Goal: Task Accomplishment & Management: Manage account settings

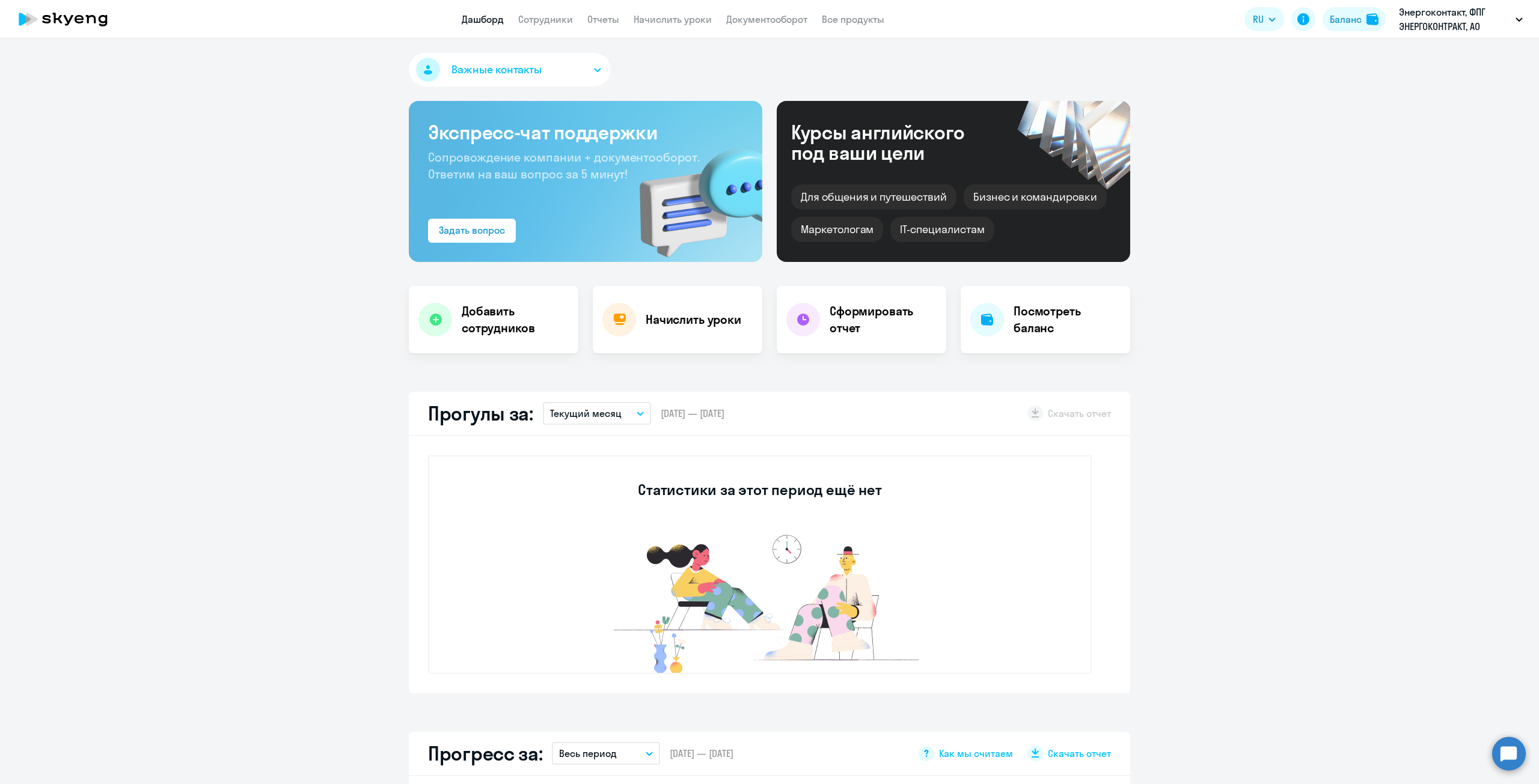
select select "30"
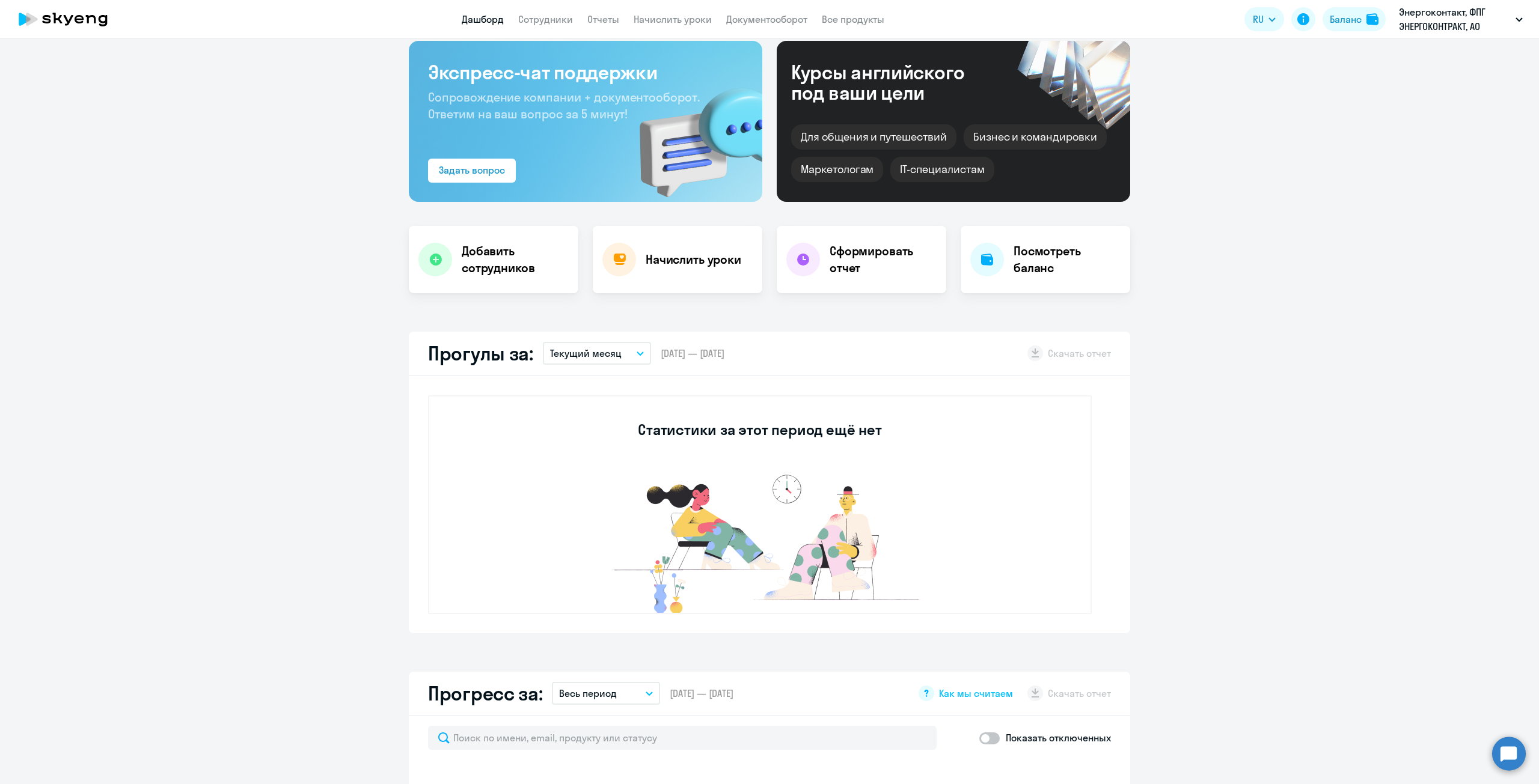
select select "30"
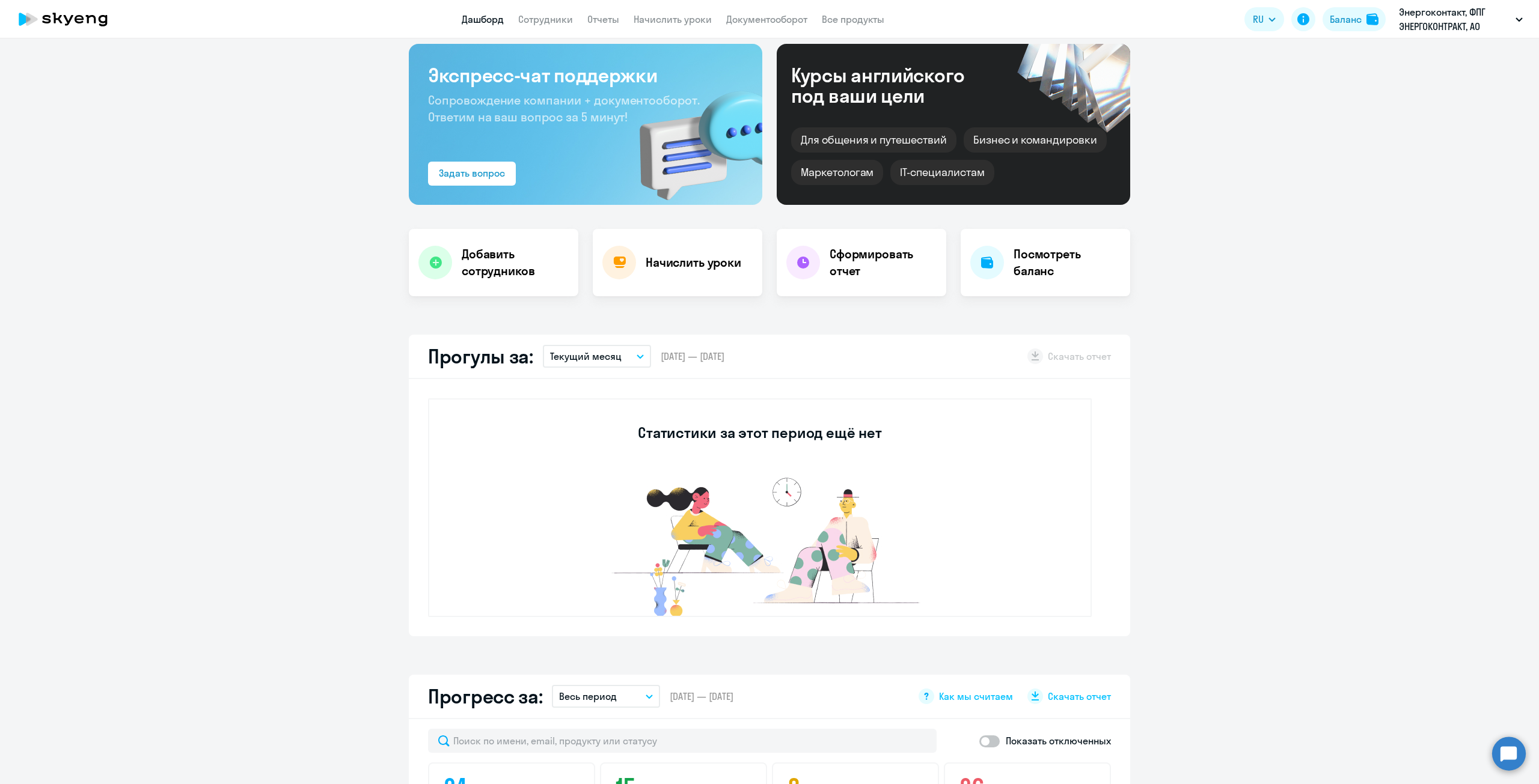
scroll to position [0, 0]
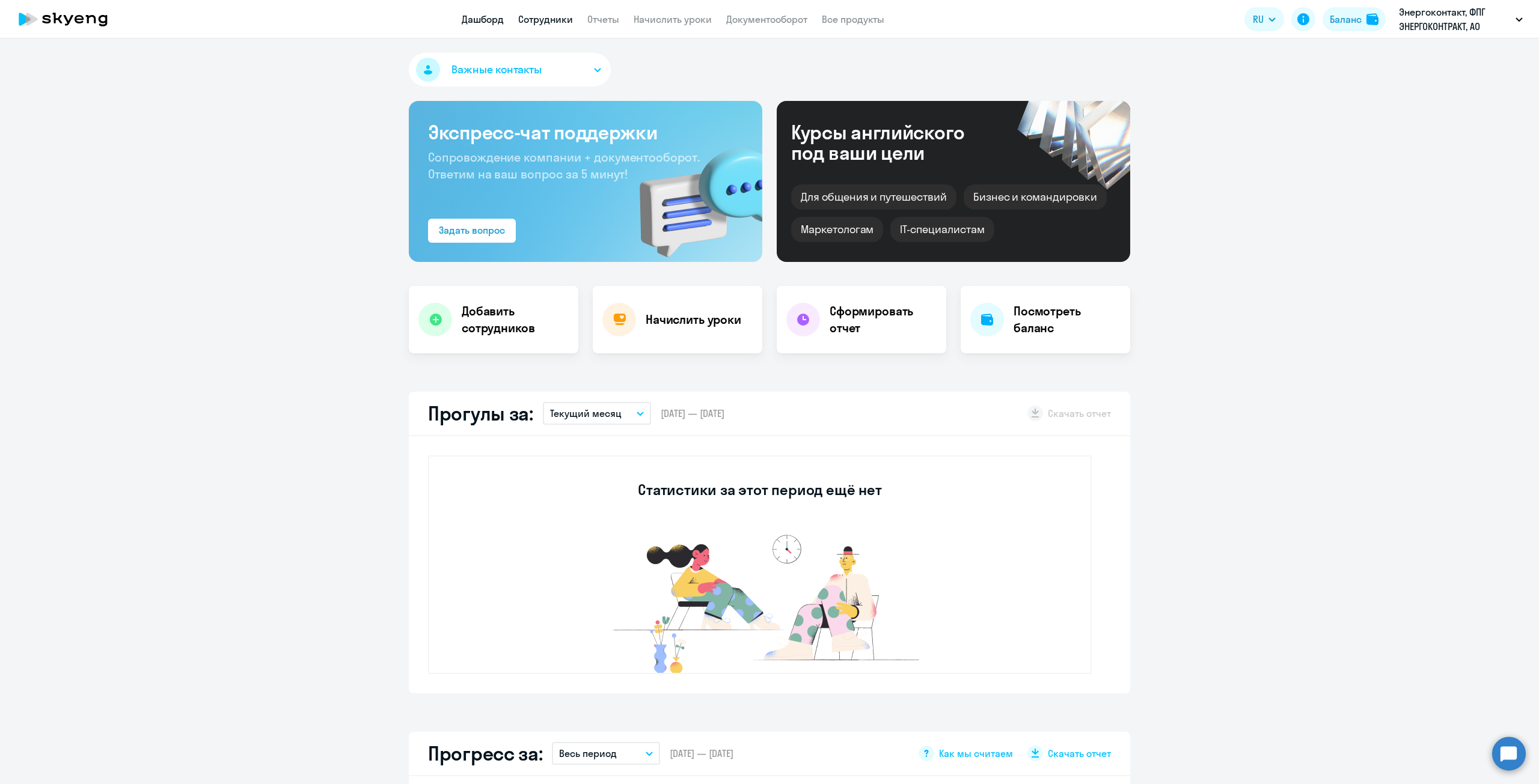
click at [551, 21] on link "Сотрудники" at bounding box center [546, 19] width 54 height 12
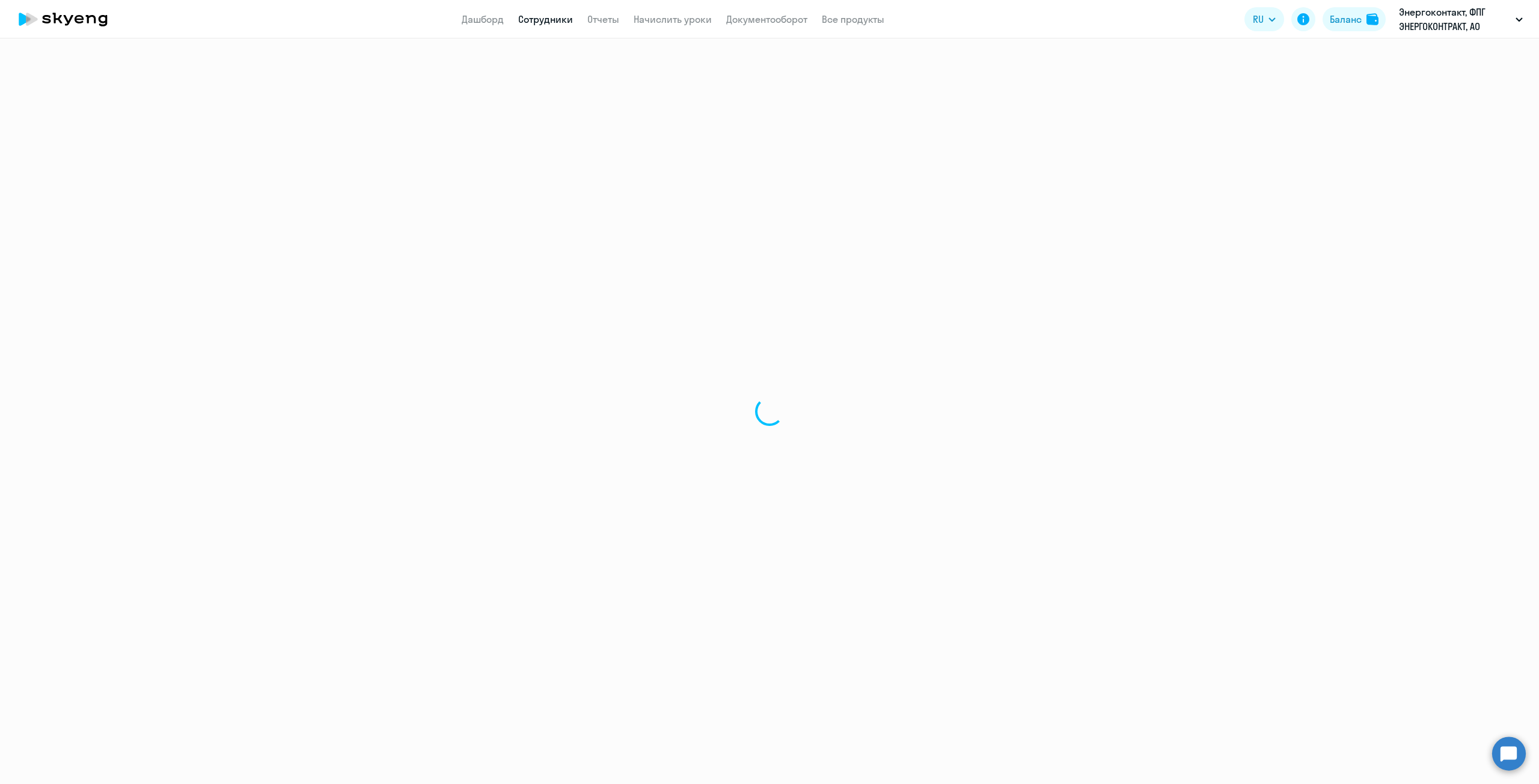
select select "30"
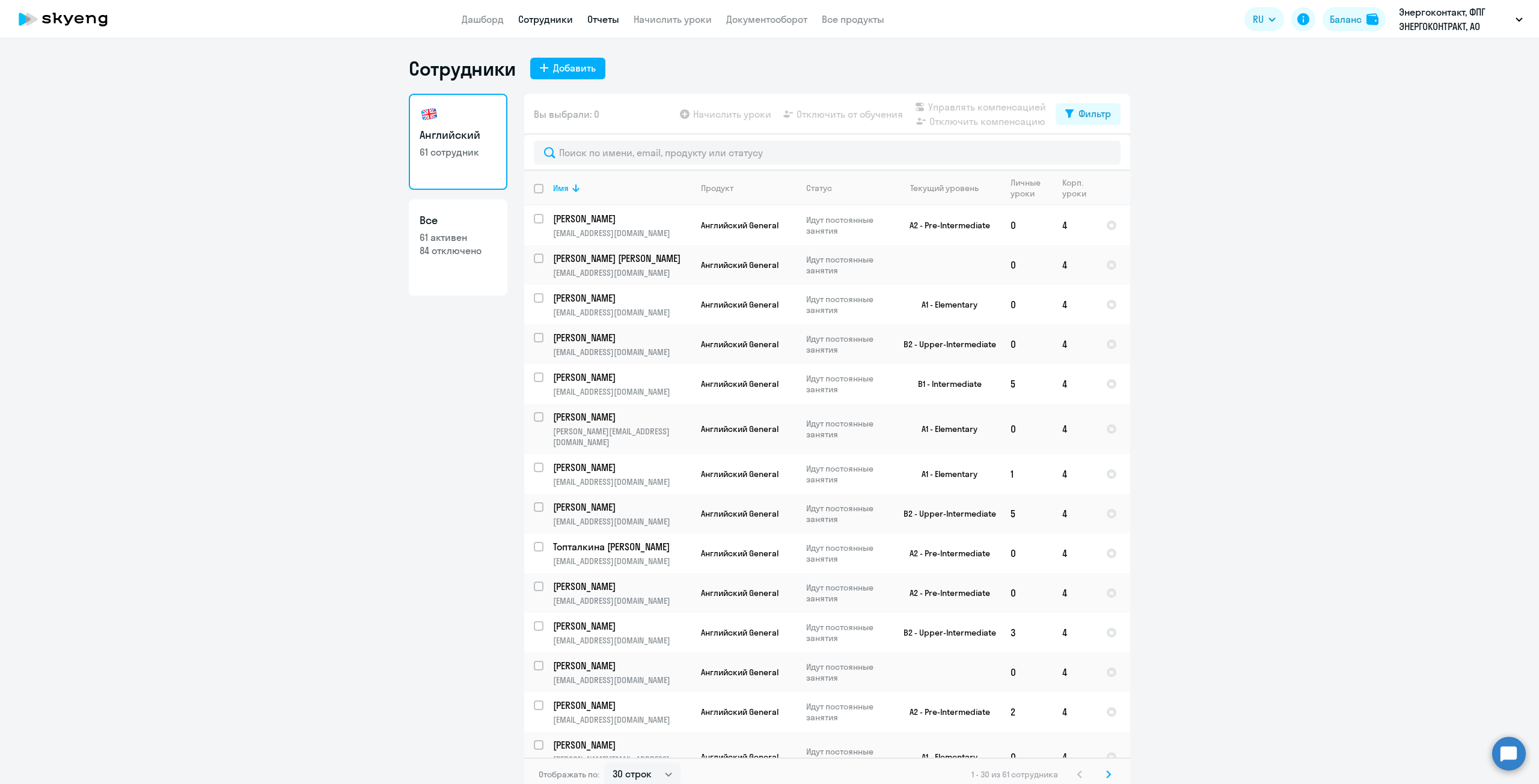
click at [607, 22] on link "Отчеты" at bounding box center [603, 19] width 32 height 12
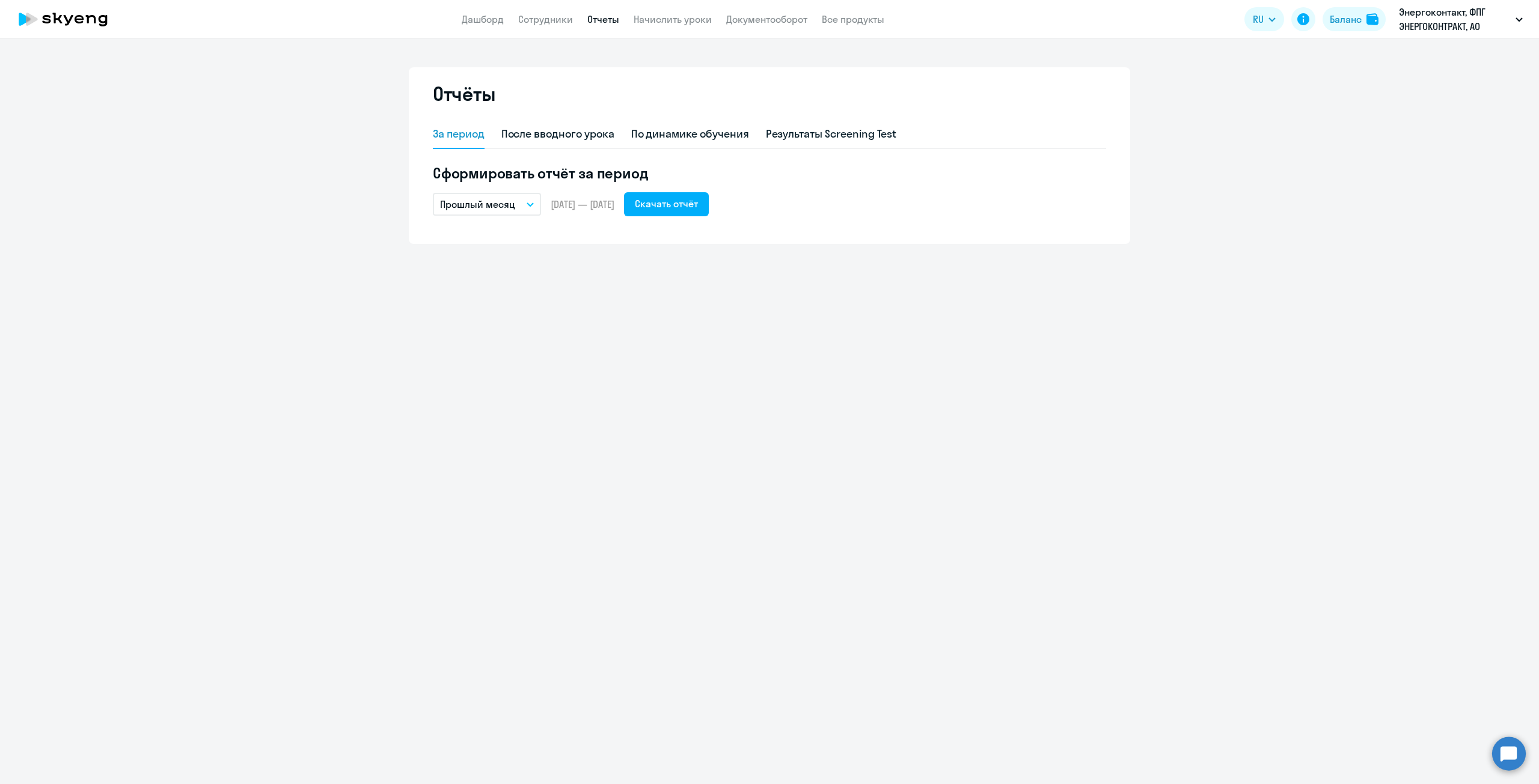
click at [673, 29] on app-header "Дашборд Сотрудники Отчеты Начислить уроки Документооборот Все продукты Дашборд …" at bounding box center [770, 19] width 1539 height 39
click at [677, 21] on link "Начислить уроки" at bounding box center [672, 19] width 78 height 12
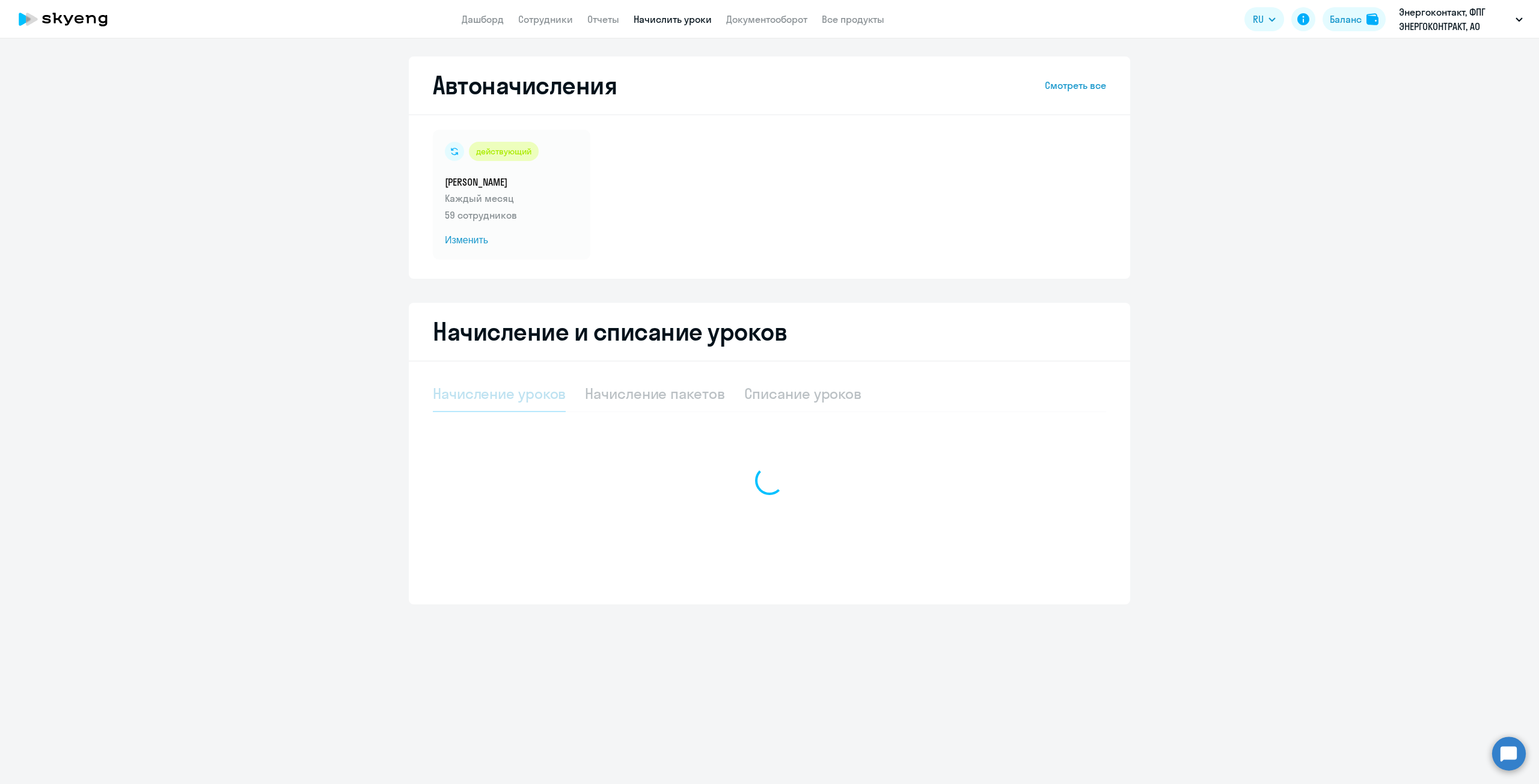
select select "10"
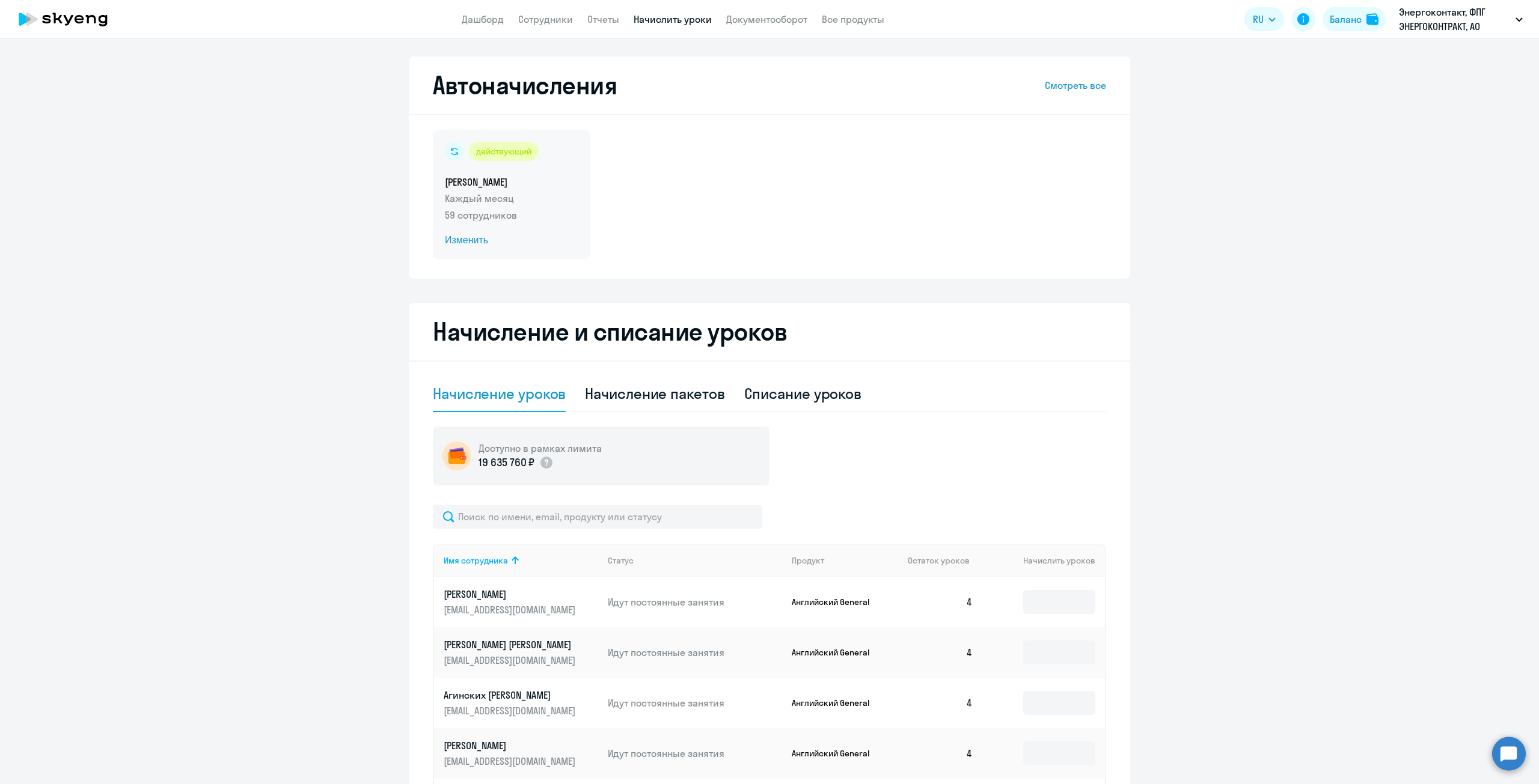
click at [496, 191] on p "Каждый месяц" at bounding box center [511, 198] width 133 height 15
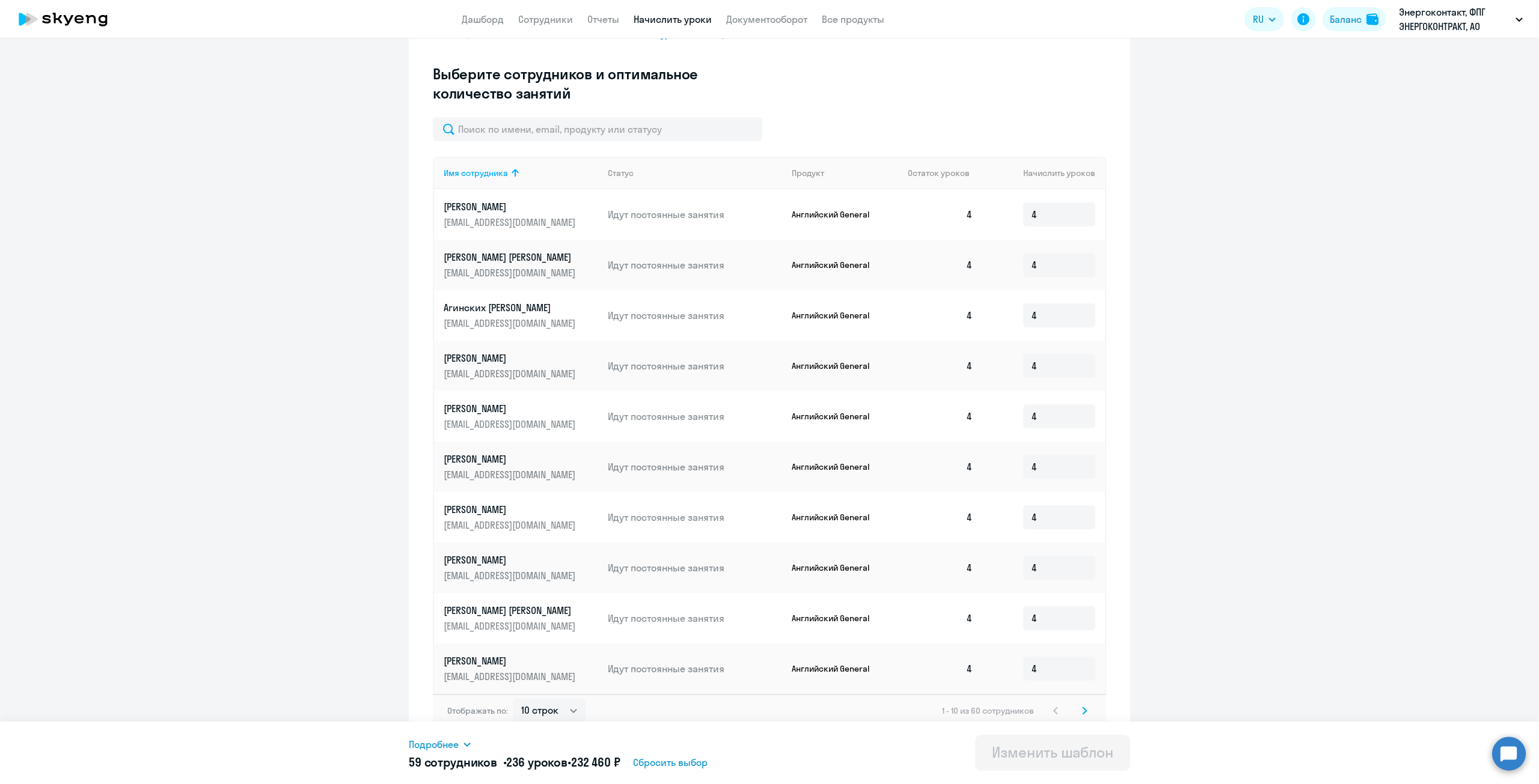
scroll to position [332, 0]
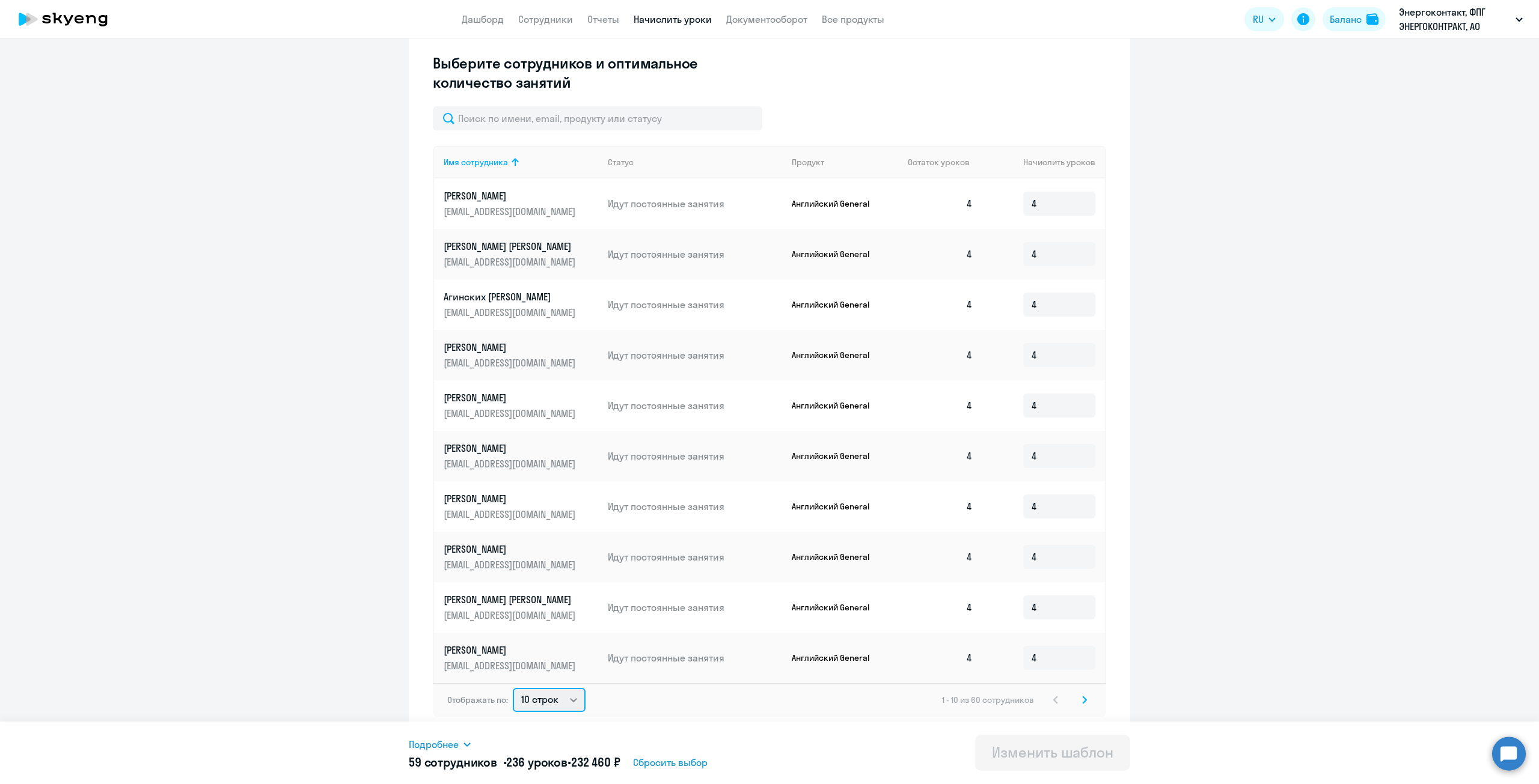
click at [546, 701] on select "10 строк 30 строк 50 строк" at bounding box center [549, 699] width 72 height 24
select select "50"
click at [513, 688] on select "10 строк 30 строк 50 строк" at bounding box center [549, 699] width 72 height 24
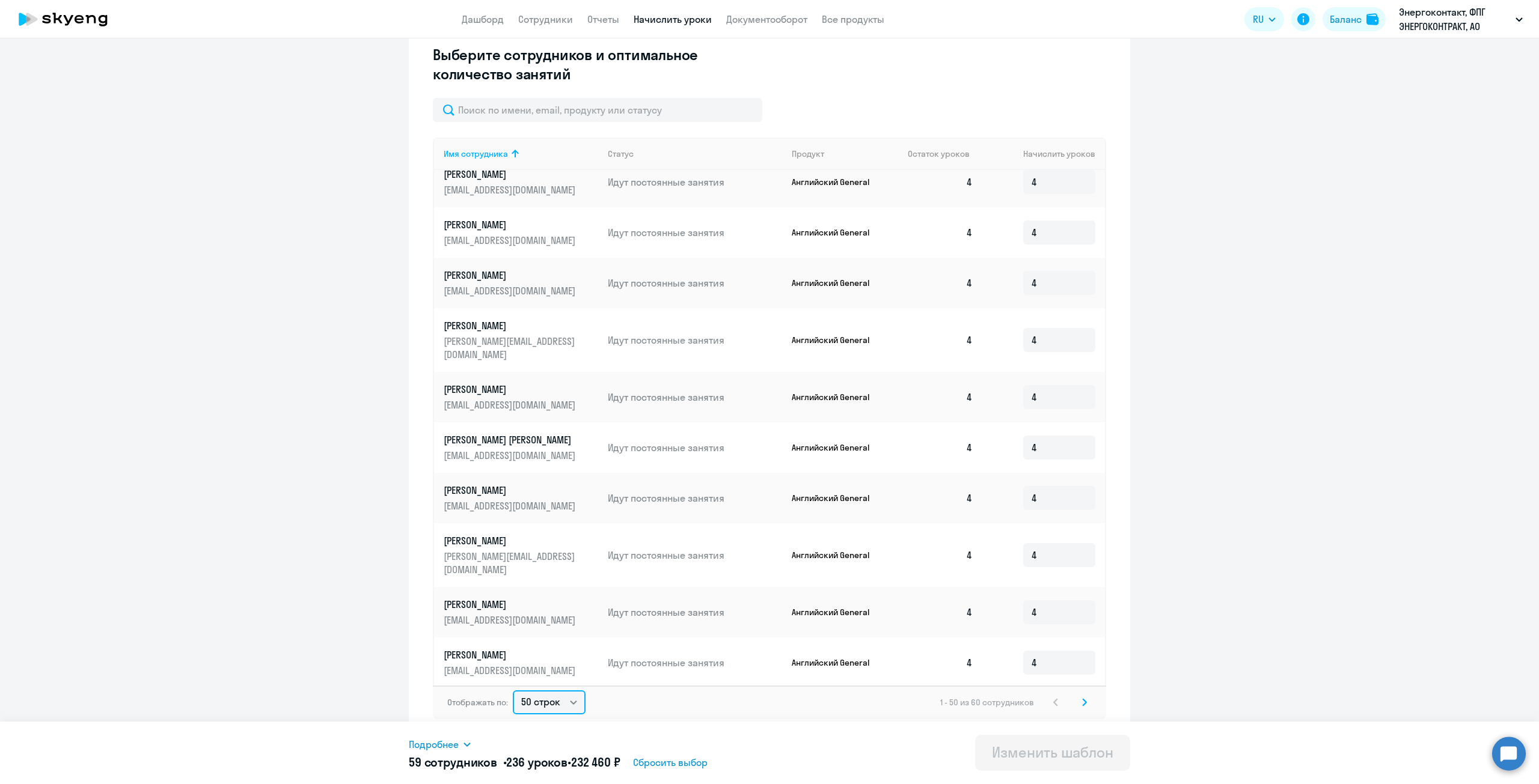
scroll to position [343, 0]
click at [568, 701] on select "10 строк 30 строк 50 строк" at bounding box center [549, 699] width 72 height 24
click at [1077, 704] on svg-icon at bounding box center [1085, 700] width 15 height 15
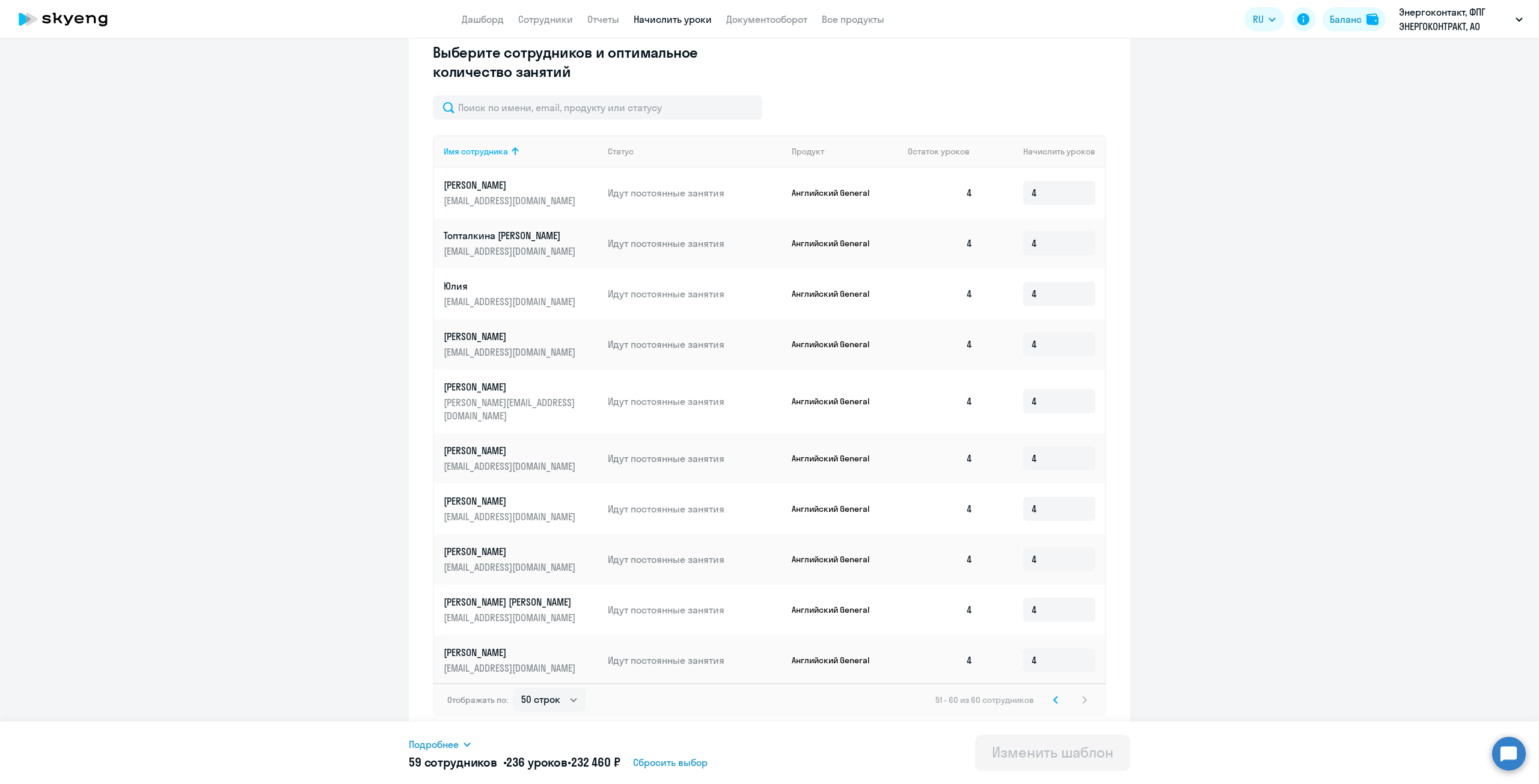
scroll to position [332, 0]
